Goal: Task Accomplishment & Management: Manage account settings

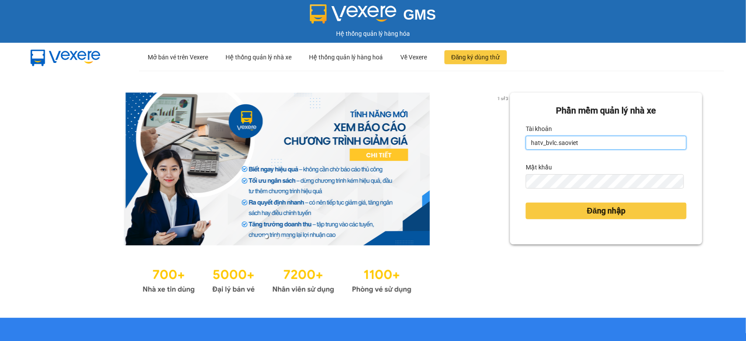
drag, startPoint x: 581, startPoint y: 146, endPoint x: 514, endPoint y: 158, distance: 68.3
click at [514, 158] on div "Phần mềm quản lý nhà xe Tài khoản hatv_bvlc.saoviet Mật khẩu Đăng nhập" at bounding box center [606, 169] width 192 height 152
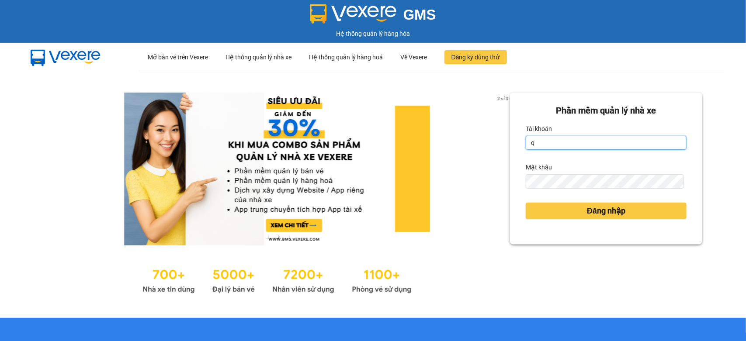
type input "quyendtx_ktlc.saoviet"
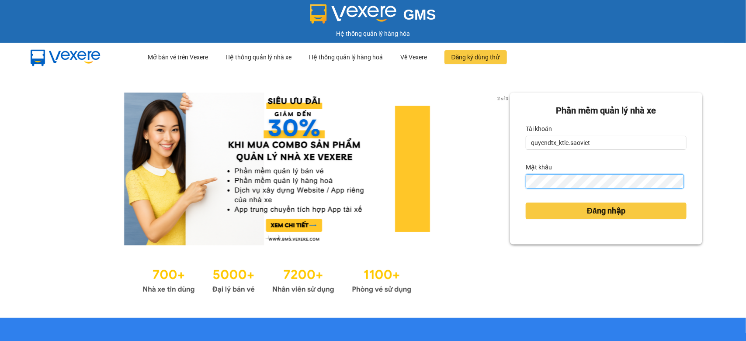
click at [510, 197] on div "Phần mềm quản lý nhà xe Tài khoản quyendtx_ktlc.saoviet Mật khẩu Đăng nhập" at bounding box center [606, 169] width 192 height 152
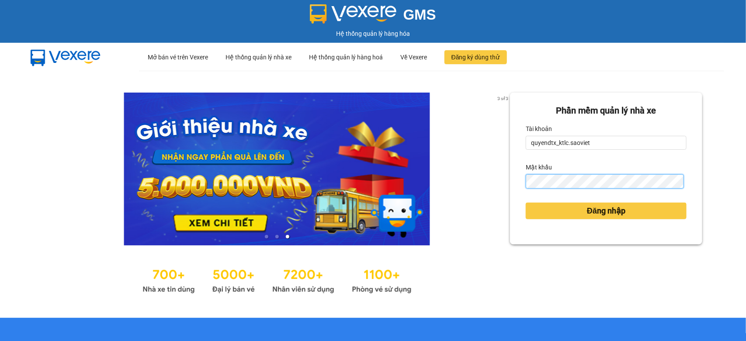
click at [525, 203] on button "Đăng nhập" at bounding box center [605, 211] width 161 height 17
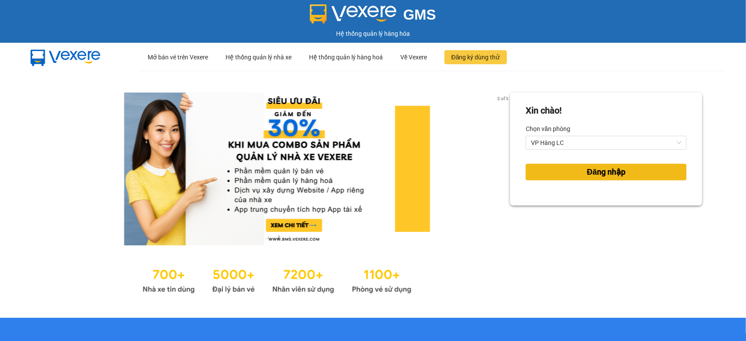
click at [529, 173] on button "Đăng nhập" at bounding box center [605, 172] width 161 height 17
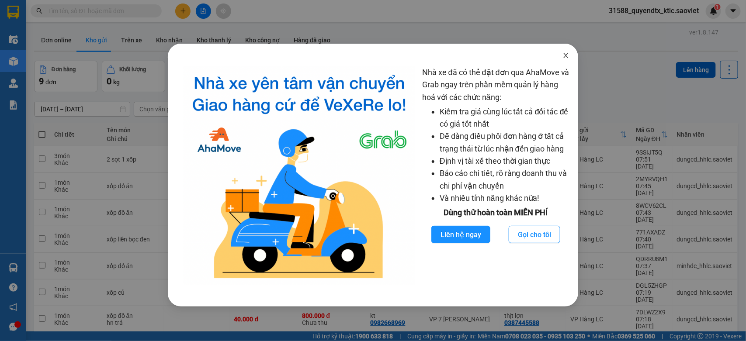
click at [563, 56] on icon "close" at bounding box center [565, 55] width 7 height 7
